Goal: Communication & Community: Answer question/provide support

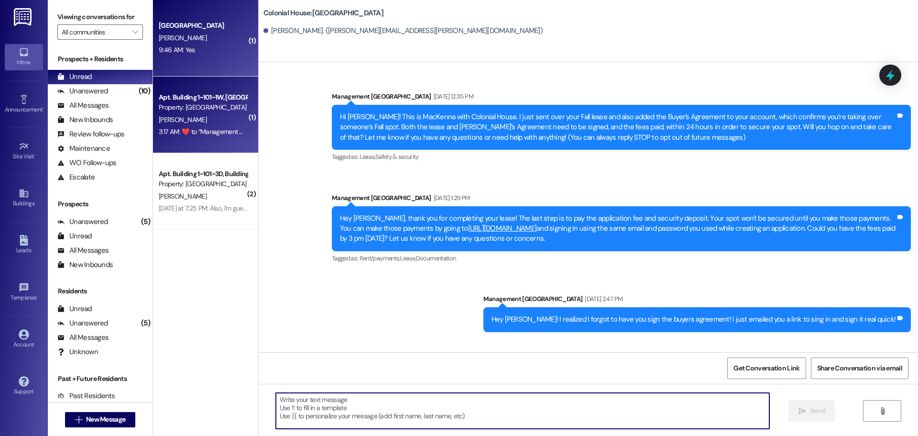
scroll to position [408, 0]
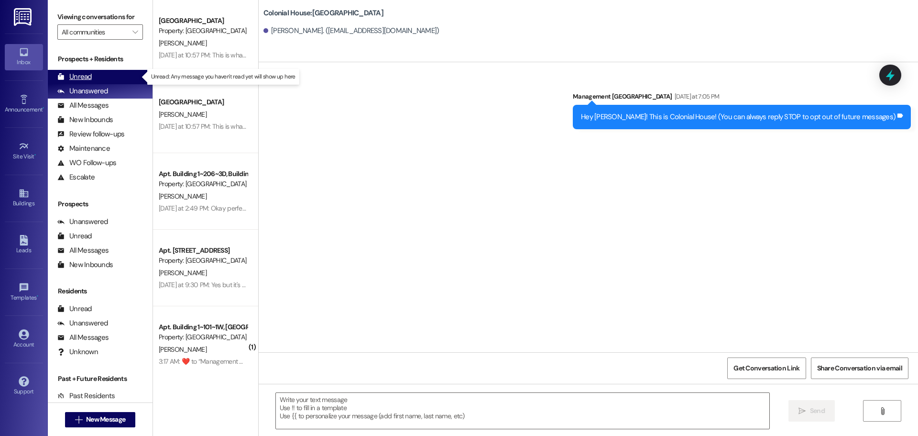
click at [84, 75] on div "Unread" at bounding box center [74, 77] width 34 height 10
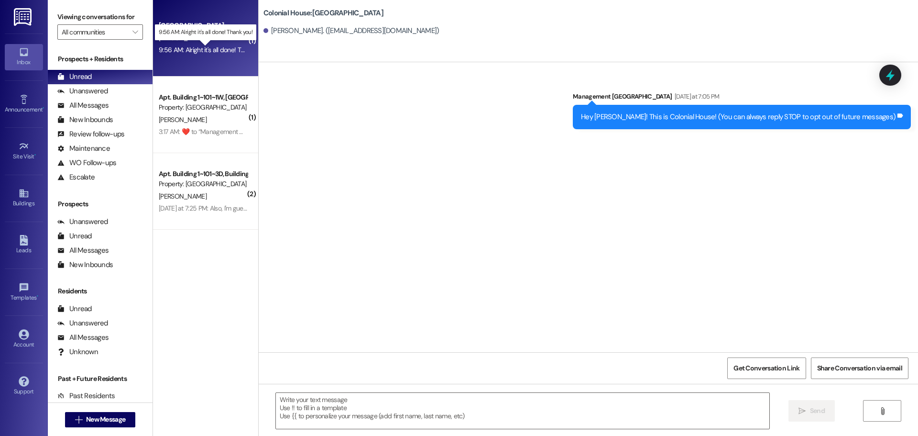
click at [198, 52] on div "9:56 AM: Alright it's all done! Thank you! 9:56 AM: Alright it's all done! Than…" at bounding box center [213, 49] width 109 height 9
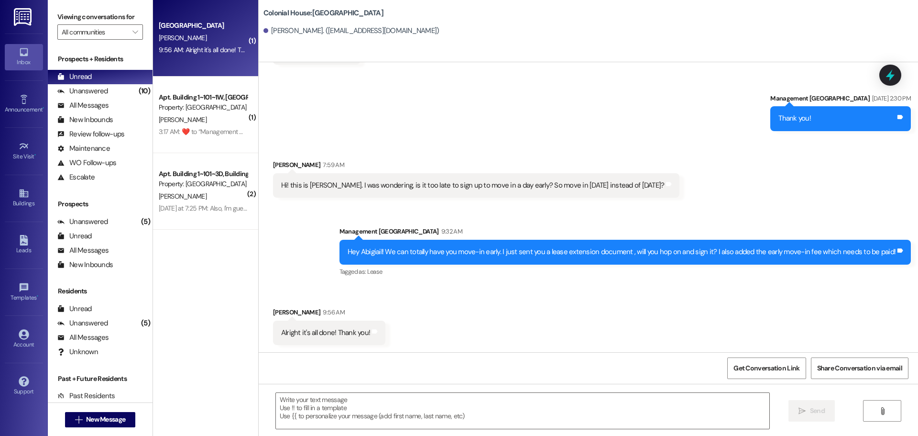
scroll to position [1543, 0]
click at [102, 415] on span "New Message" at bounding box center [105, 419] width 39 height 10
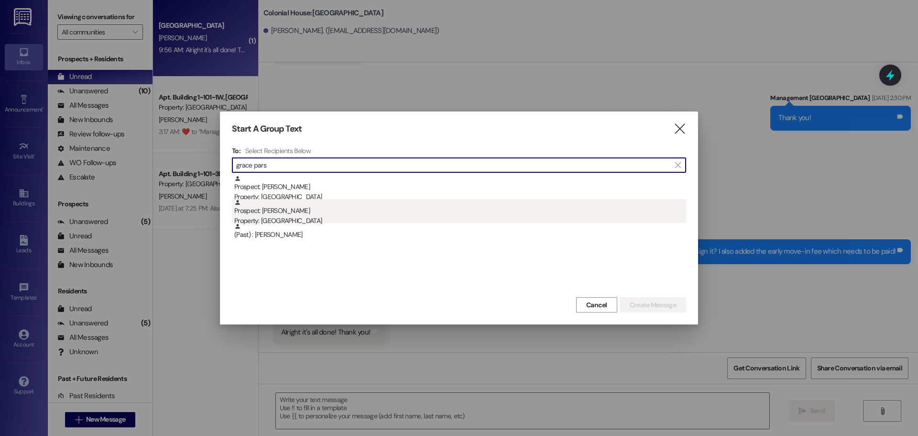
type input "grace pars"
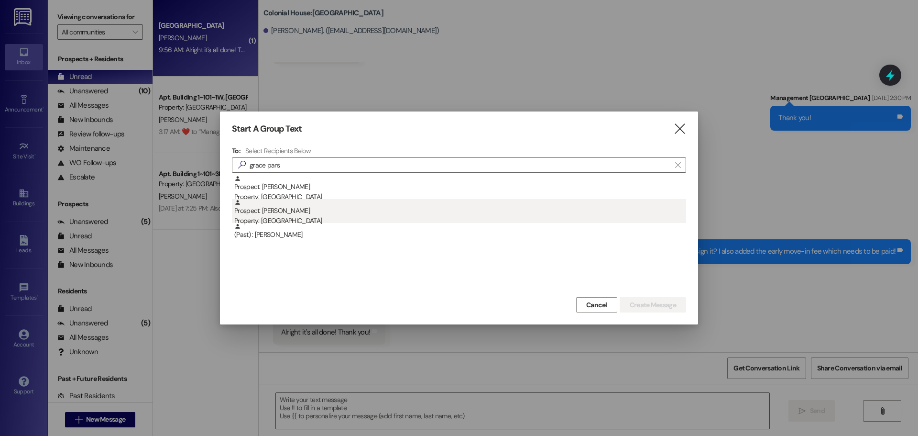
click at [405, 204] on div "Prospect: [PERSON_NAME] Property: [GEOGRAPHIC_DATA]" at bounding box center [460, 212] width 452 height 27
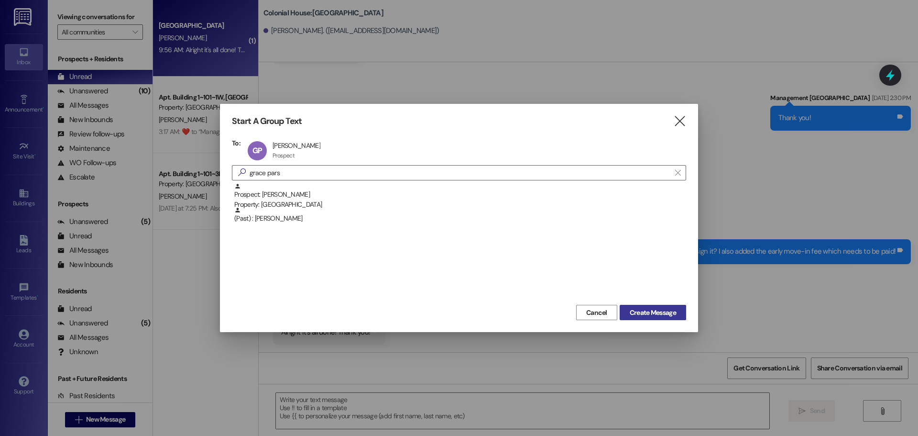
click at [669, 314] on span "Create Message" at bounding box center [653, 313] width 46 height 10
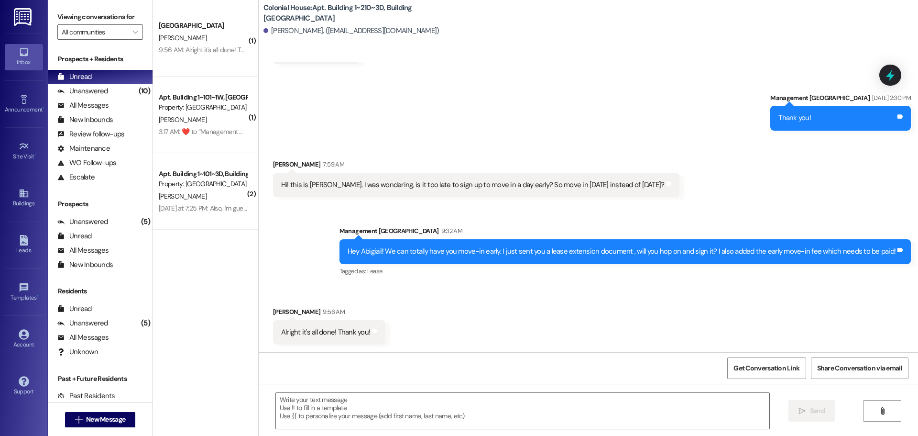
scroll to position [0, 0]
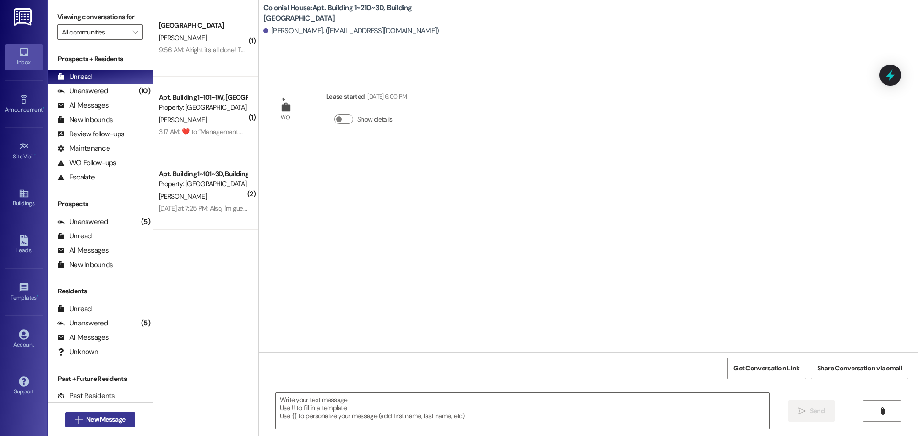
click at [86, 422] on span "New Message" at bounding box center [105, 419] width 39 height 10
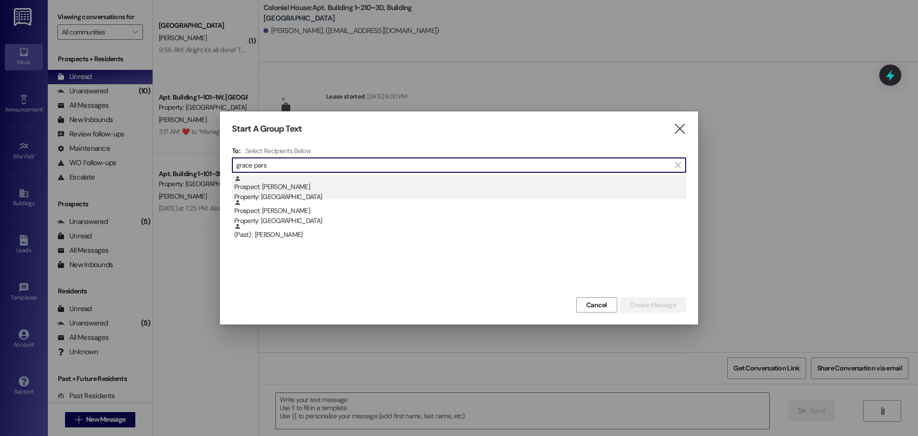
type input "grace pars"
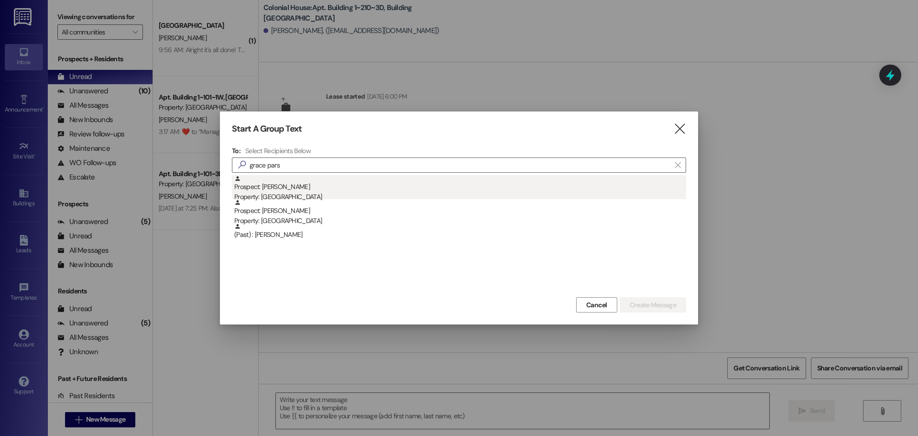
click at [315, 179] on div "Prospect: [PERSON_NAME] Property: [GEOGRAPHIC_DATA]" at bounding box center [460, 188] width 452 height 27
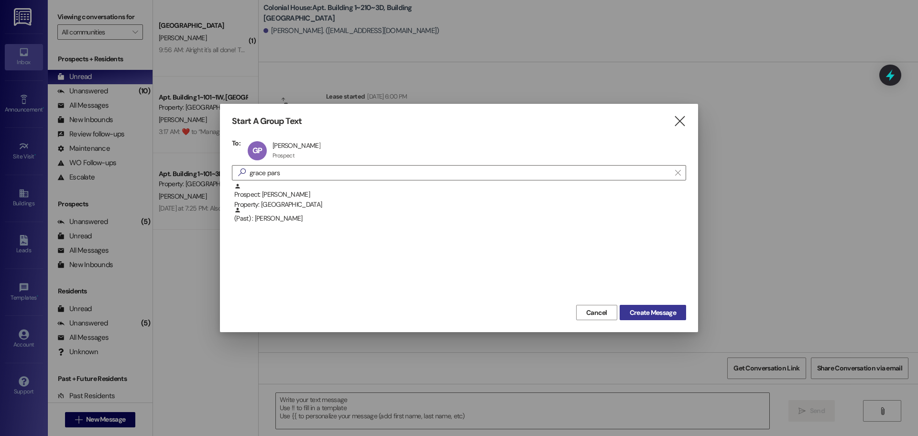
click at [656, 309] on span "Create Message" at bounding box center [653, 313] width 46 height 10
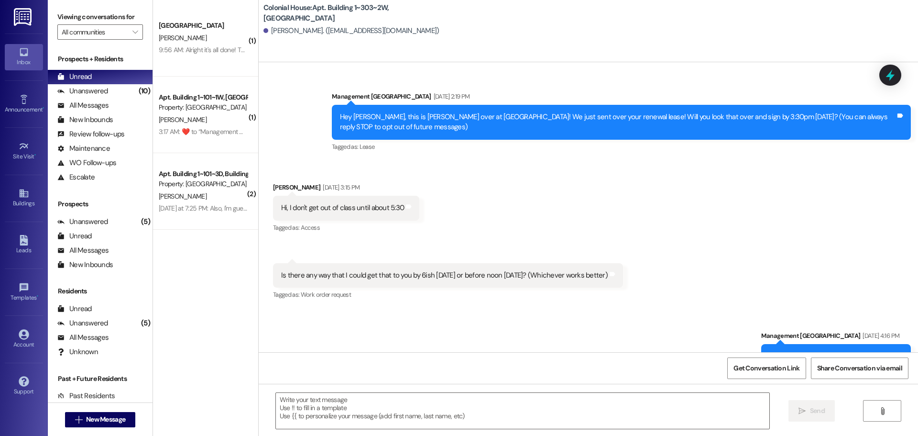
scroll to position [17146, 0]
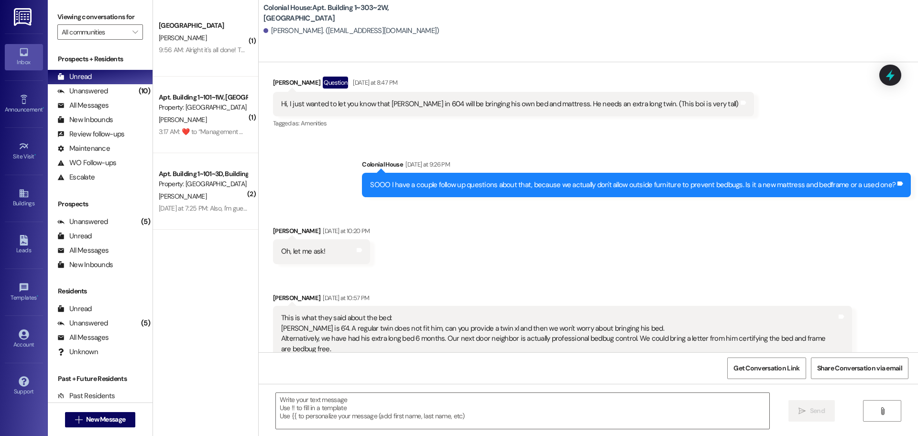
drag, startPoint x: 322, startPoint y: 320, endPoint x: 299, endPoint y: 299, distance: 30.9
click at [273, 293] on div "[PERSON_NAME] [DATE] at 10:57 PM This is what they said about the bed: [PERSON_…" at bounding box center [562, 334] width 579 height 83
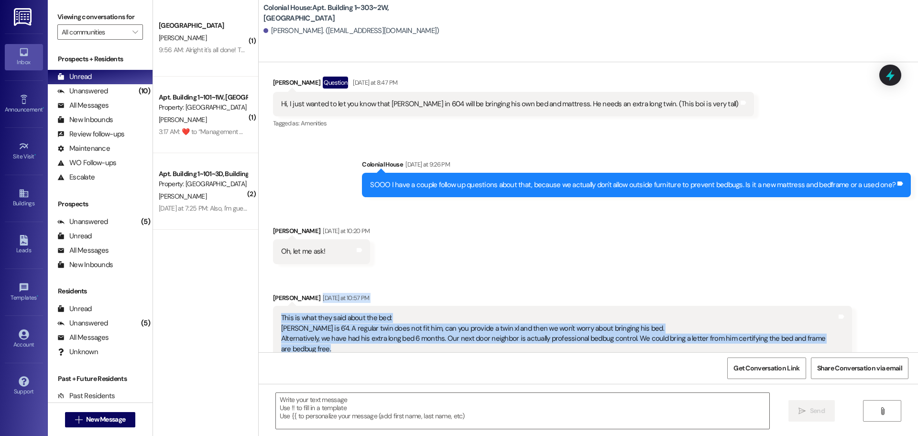
click at [308, 313] on div "This is what they said about the bed: [PERSON_NAME] is 6'4. A regular twin does…" at bounding box center [559, 333] width 556 height 41
click at [315, 319] on div "This is what they said about the bed: [PERSON_NAME] is 6'4. A regular twin does…" at bounding box center [559, 333] width 556 height 41
drag, startPoint x: 314, startPoint y: 318, endPoint x: 268, endPoint y: 265, distance: 70.2
click at [273, 293] on div "[PERSON_NAME] [DATE] at 10:57 PM This is what they said about the bed: [PERSON_…" at bounding box center [562, 334] width 579 height 83
drag, startPoint x: 294, startPoint y: 295, endPoint x: 311, endPoint y: 313, distance: 25.7
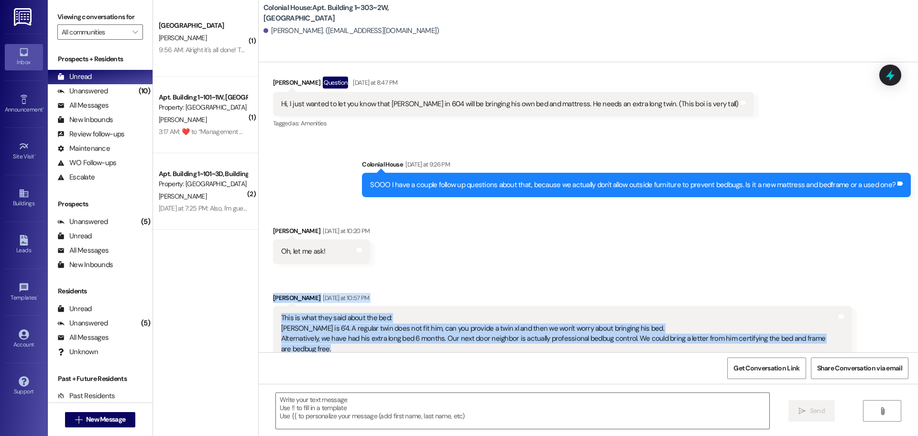
click at [295, 313] on div "This is what they said about the bed: [PERSON_NAME] is 6'4. A regular twin does…" at bounding box center [559, 333] width 556 height 41
click at [313, 315] on div "This is what they said about the bed: [PERSON_NAME] is 6'4. A regular twin does…" at bounding box center [559, 333] width 556 height 41
drag, startPoint x: 288, startPoint y: 315, endPoint x: 263, endPoint y: 275, distance: 47.3
click at [266, 286] on div "Received via SMS [PERSON_NAME] [DATE] at 10:57 PM This is what they said about …" at bounding box center [563, 334] width 594 height 97
click at [321, 313] on div "This is what they said about the bed: [PERSON_NAME] is 6'4. A regular twin does…" at bounding box center [559, 333] width 556 height 41
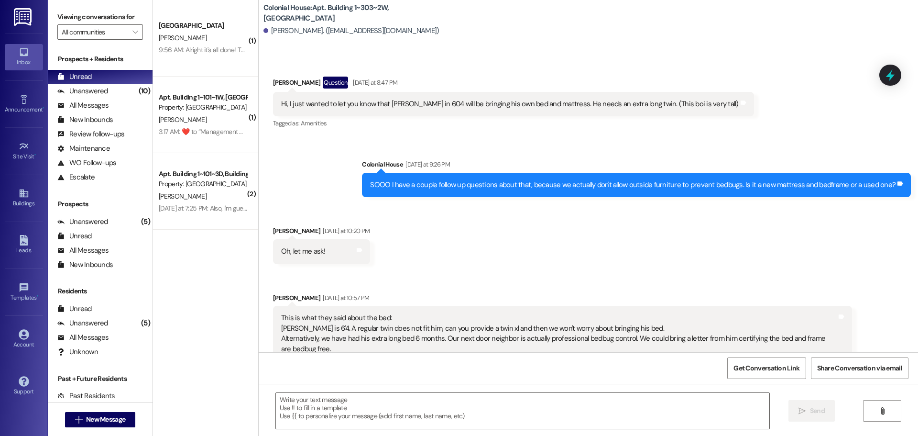
click at [320, 317] on div "This is what they said about the bed: [PERSON_NAME] is 6'4. A regular twin does…" at bounding box center [559, 333] width 556 height 41
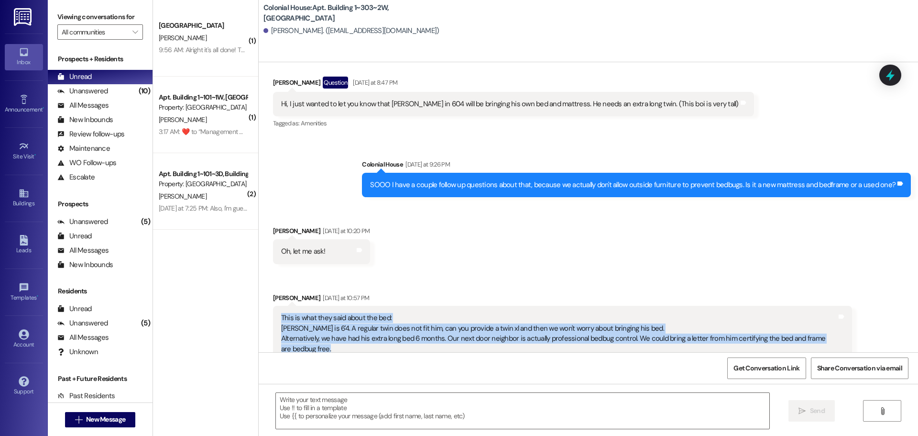
drag, startPoint x: 312, startPoint y: 318, endPoint x: 273, endPoint y: 278, distance: 56.1
click at [273, 306] on div "This is what they said about the bed: [PERSON_NAME] is 6'4. A regular twin does…" at bounding box center [562, 333] width 579 height 55
copy div "This is what they said about the bed: [PERSON_NAME] is 6'4. A regular twin does…"
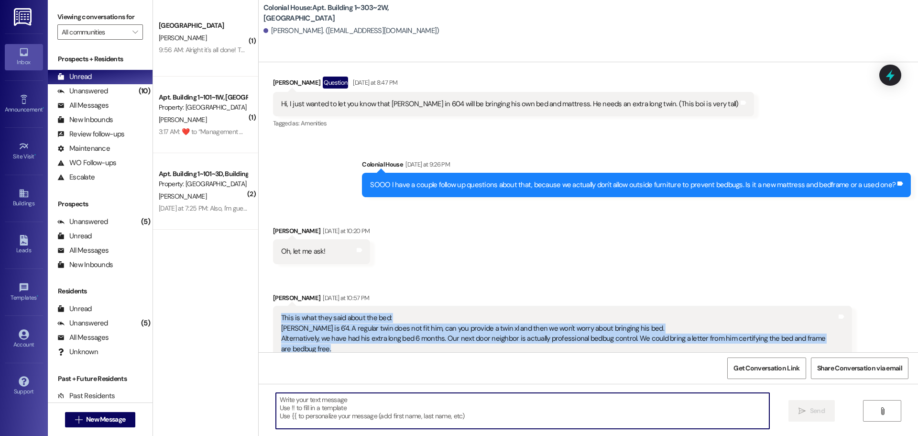
click at [342, 414] on textarea at bounding box center [523, 411] width 494 height 36
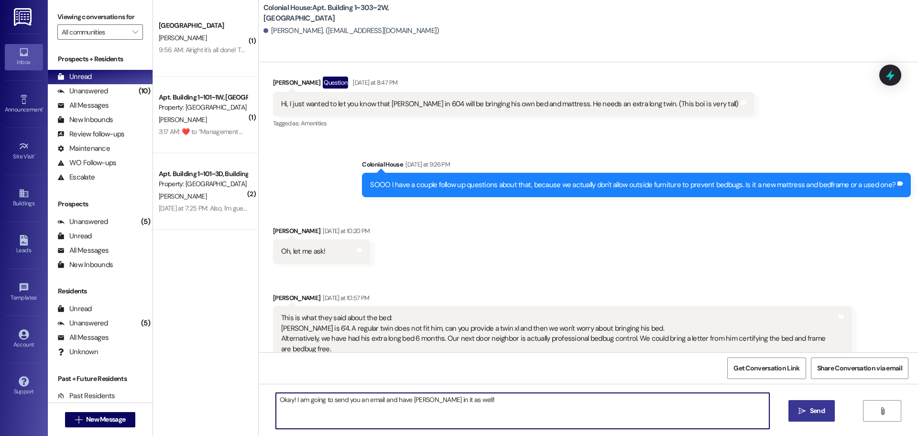
type textarea "Okay! I am going to send you an email and have [PERSON_NAME] in it as well!"
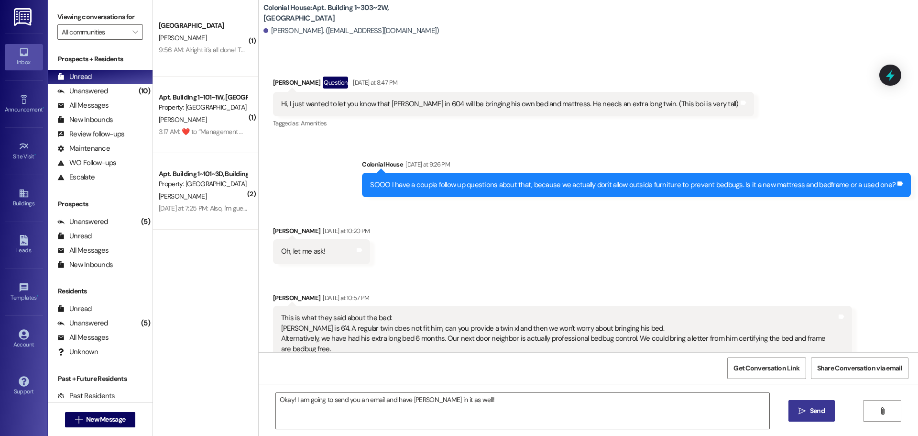
click at [799, 409] on icon "" at bounding box center [802, 411] width 7 height 8
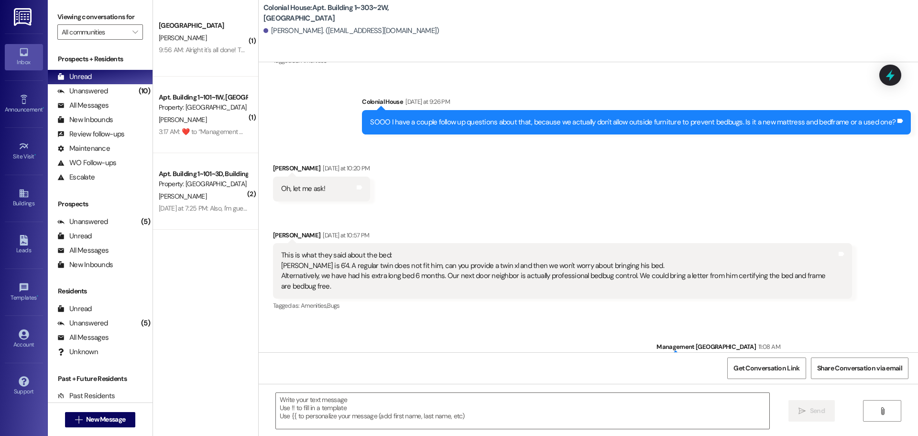
scroll to position [17213, 0]
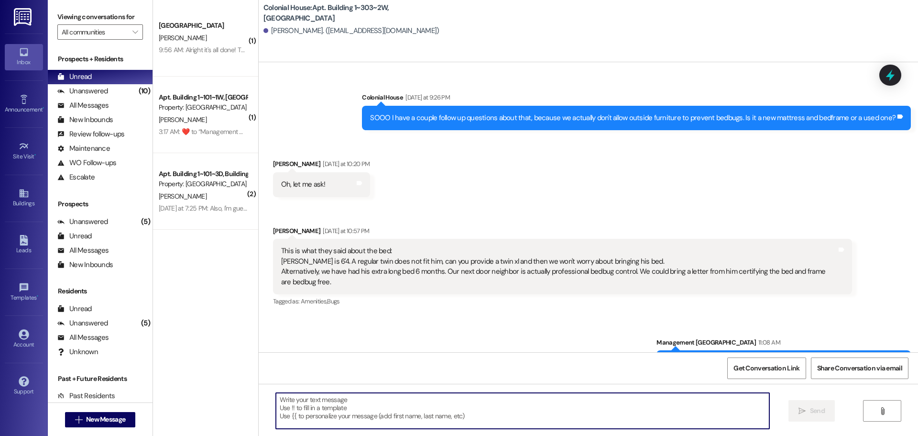
click at [384, 422] on textarea at bounding box center [523, 411] width 494 height 36
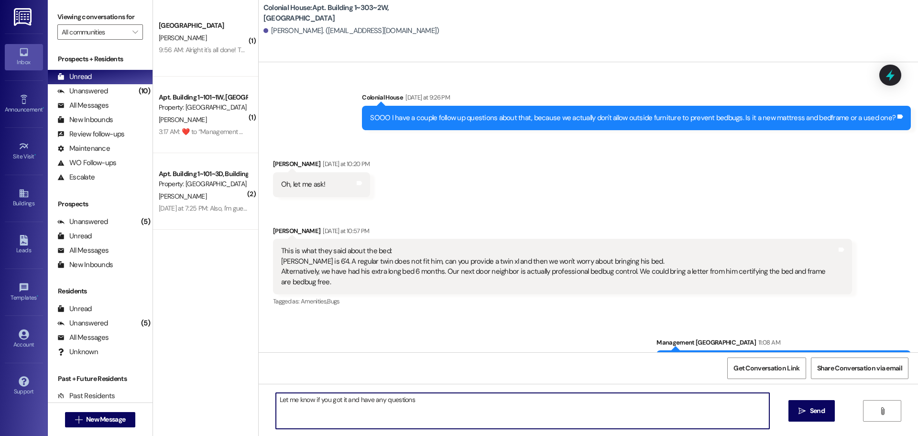
type textarea "Let me know if you got it and have any questions!"
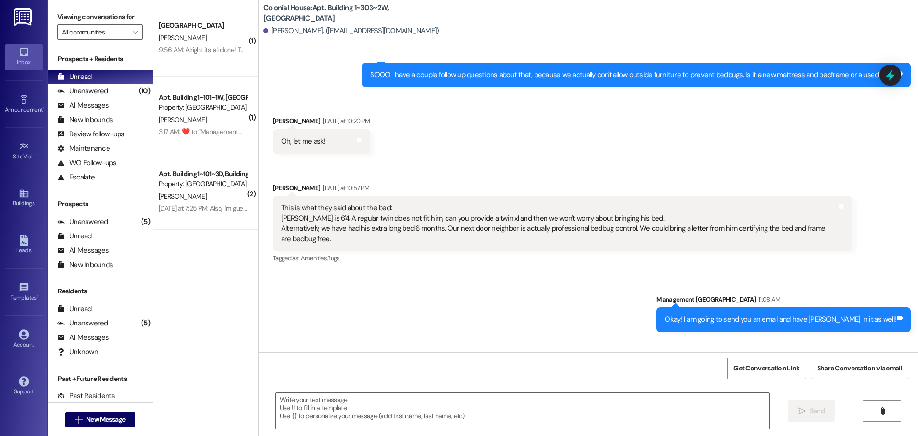
scroll to position [17279, 0]
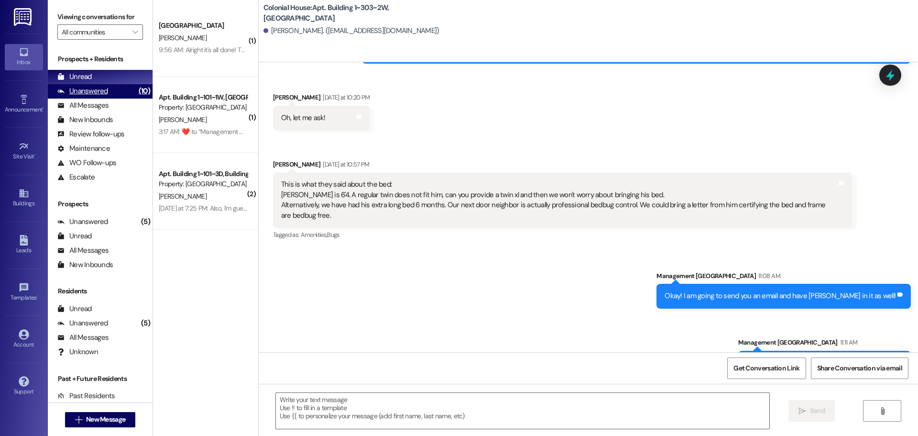
click at [95, 89] on div "Unanswered" at bounding box center [82, 91] width 51 height 10
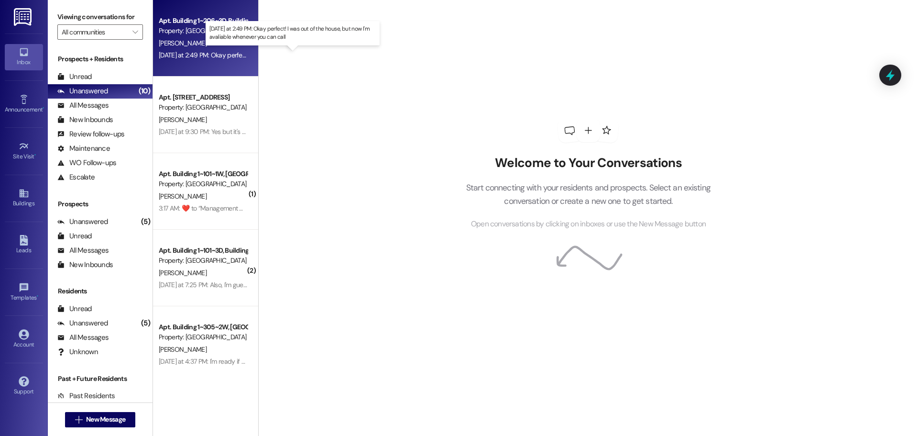
click at [204, 55] on div "[DATE] at 2:49 PM: Okay perfect! I was out of the house, but now I'm avaliable …" at bounding box center [297, 55] width 277 height 9
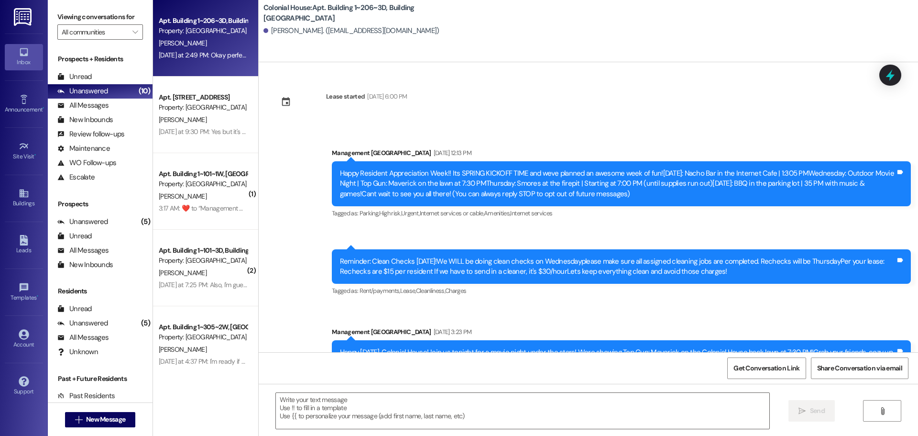
scroll to position [7869, 0]
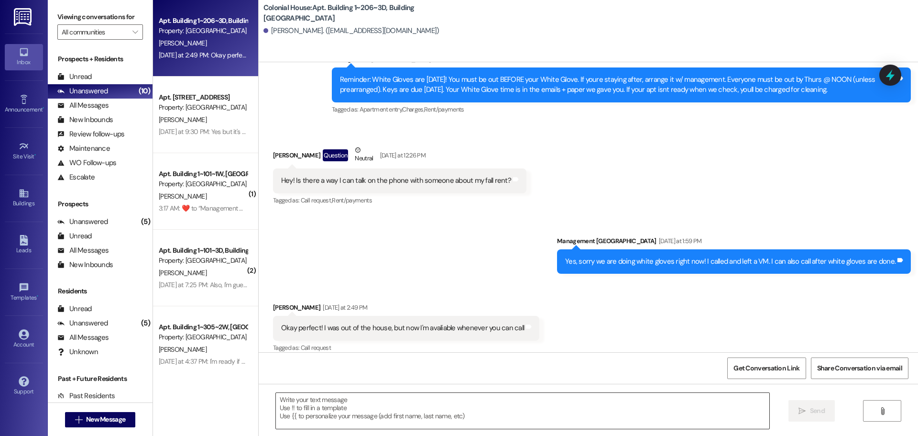
click at [321, 409] on textarea at bounding box center [523, 411] width 494 height 36
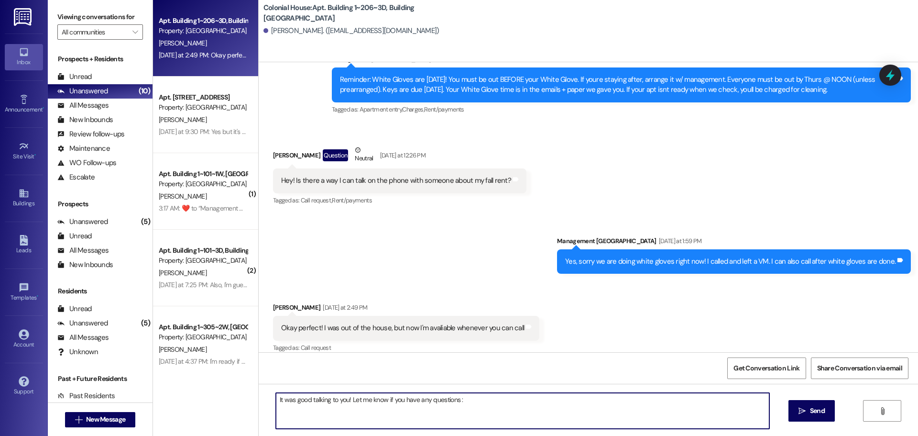
type textarea "It was good talking to you! Let me know if you have any questions :)"
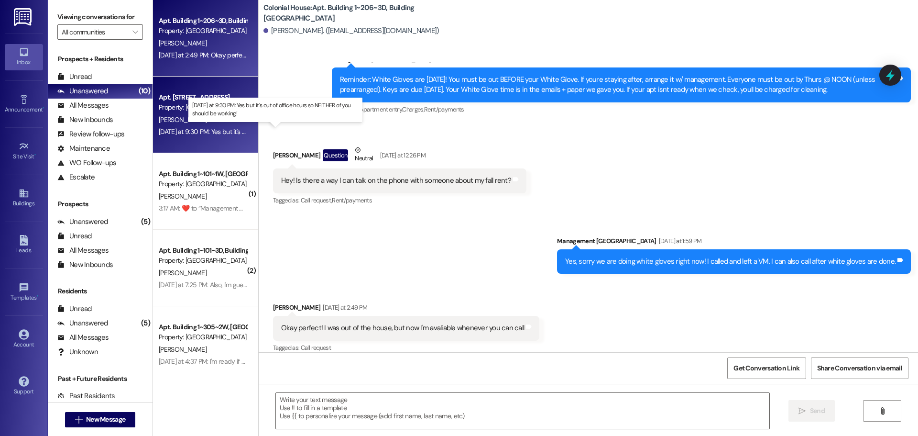
click at [210, 131] on div "[DATE] at 9:30 PM: Yes but it's out of office hours so NEITHER of you should be…" at bounding box center [279, 131] width 240 height 9
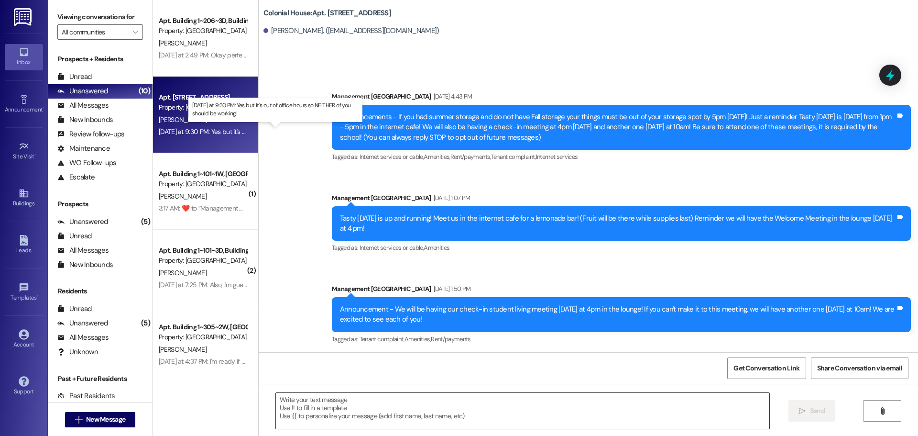
click at [351, 414] on textarea at bounding box center [523, 411] width 494 height 36
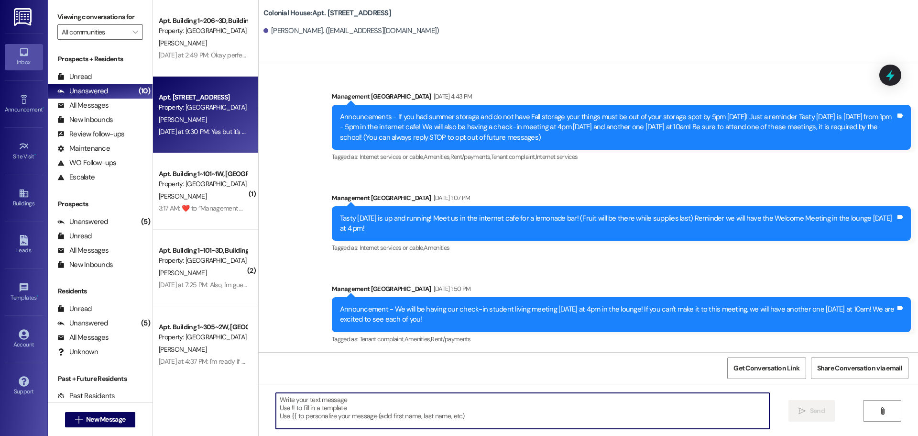
scroll to position [21076, 0]
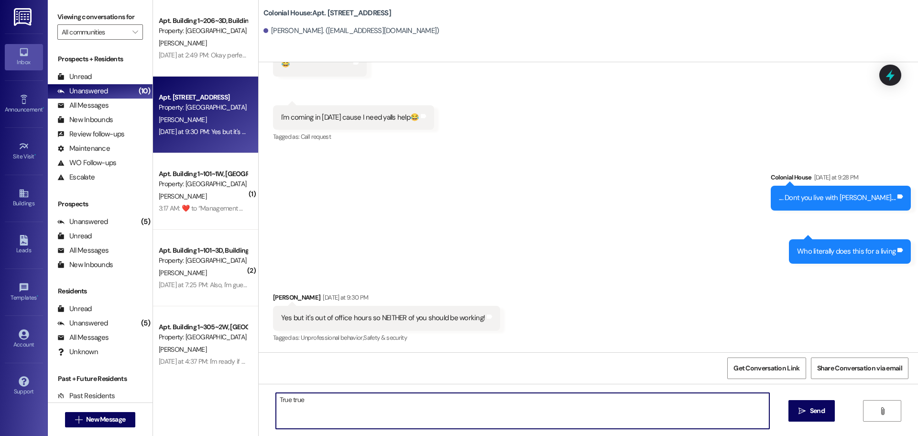
type textarea "True true!"
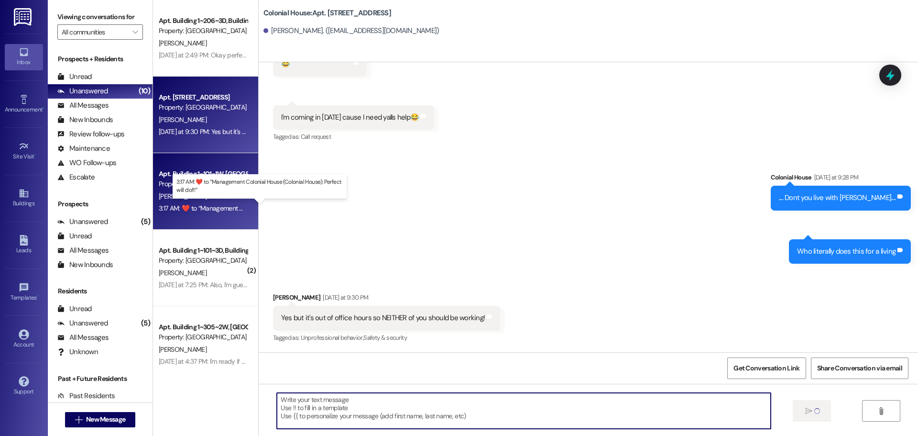
click at [202, 206] on div "3:17 AM:  ​❤️​ to “ Management Colonial House (Colonial House): Perfect will do…" at bounding box center [267, 208] width 217 height 9
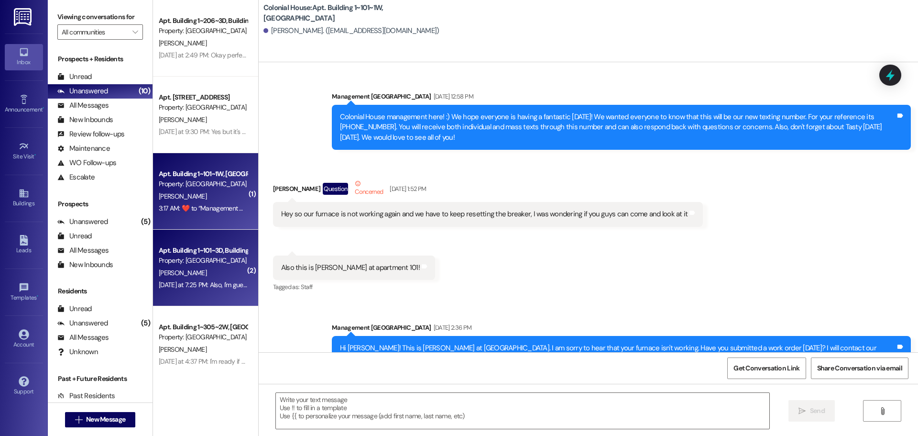
scroll to position [49384, 0]
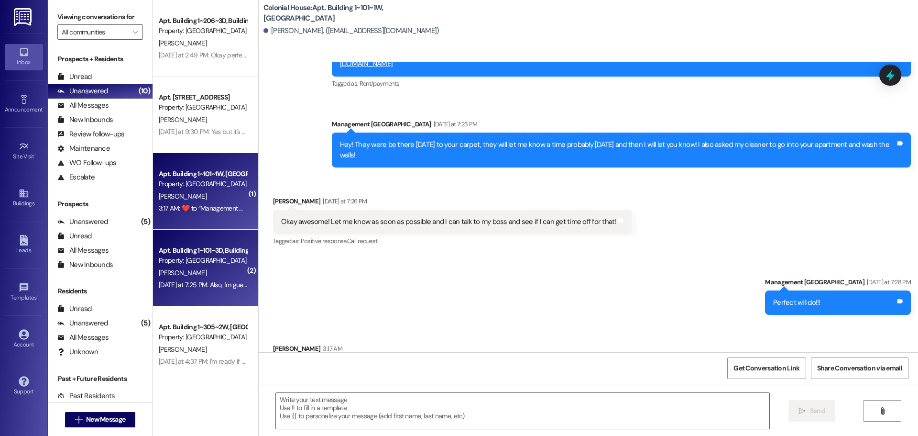
click at [203, 283] on div "[DATE] at 7:25 PM: Also, I'm guessing that last text was automated, but there a…" at bounding box center [497, 284] width 677 height 9
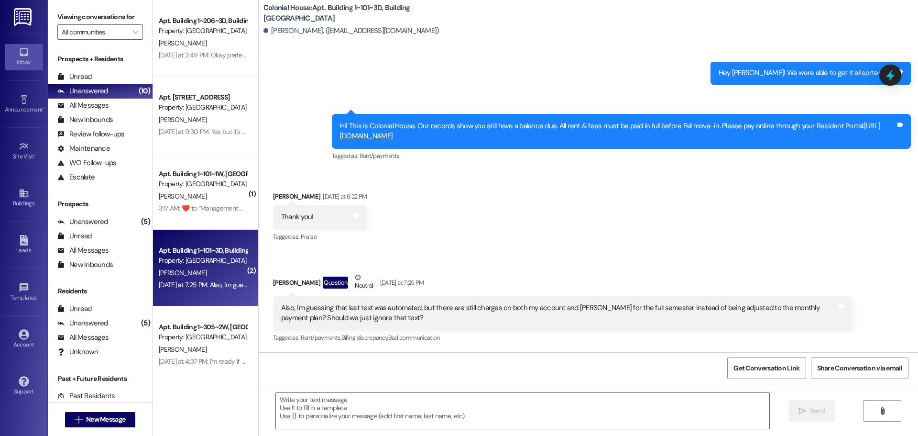
scroll to position [6349, 0]
